Goal: Transaction & Acquisition: Subscribe to service/newsletter

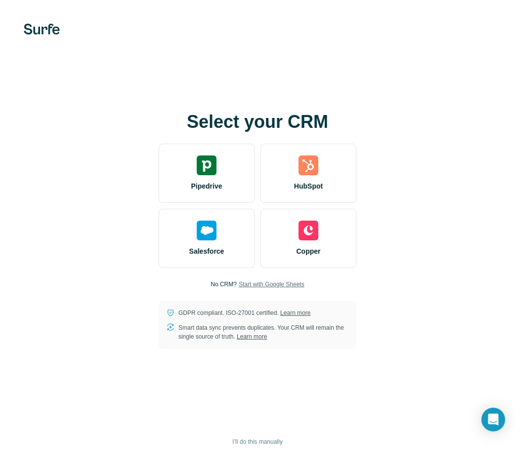
click at [264, 283] on span "Start with Google Sheets" at bounding box center [272, 284] width 66 height 9
